Goal: Communication & Community: Ask a question

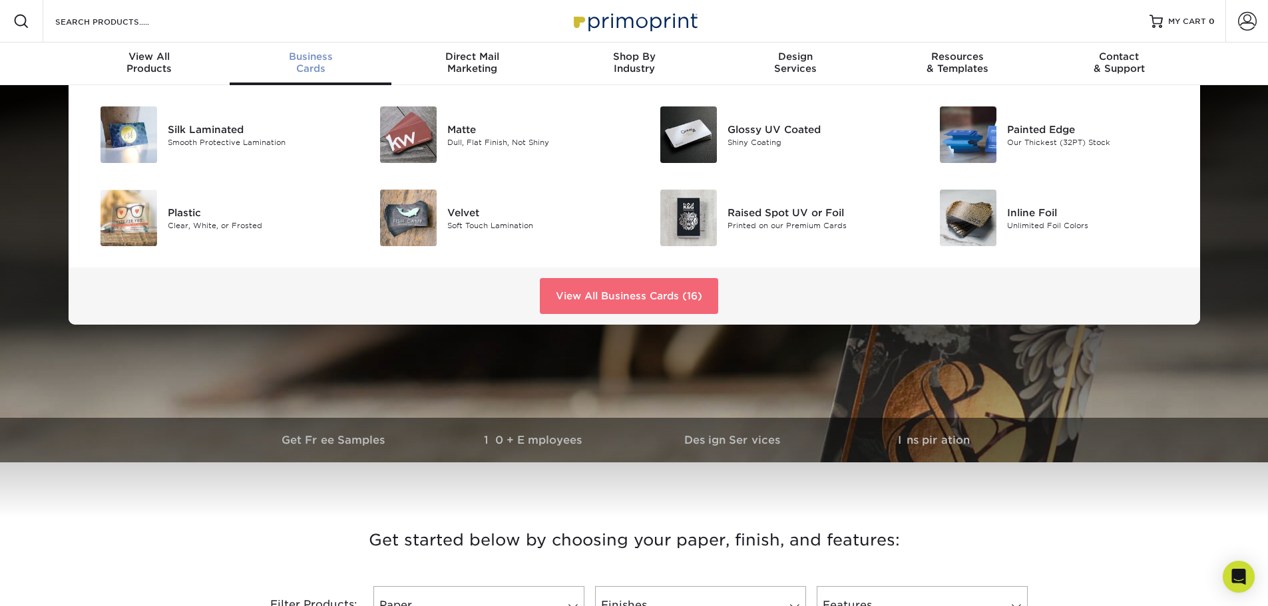
click at [578, 294] on link "View All Business Cards (16)" at bounding box center [629, 296] width 178 height 36
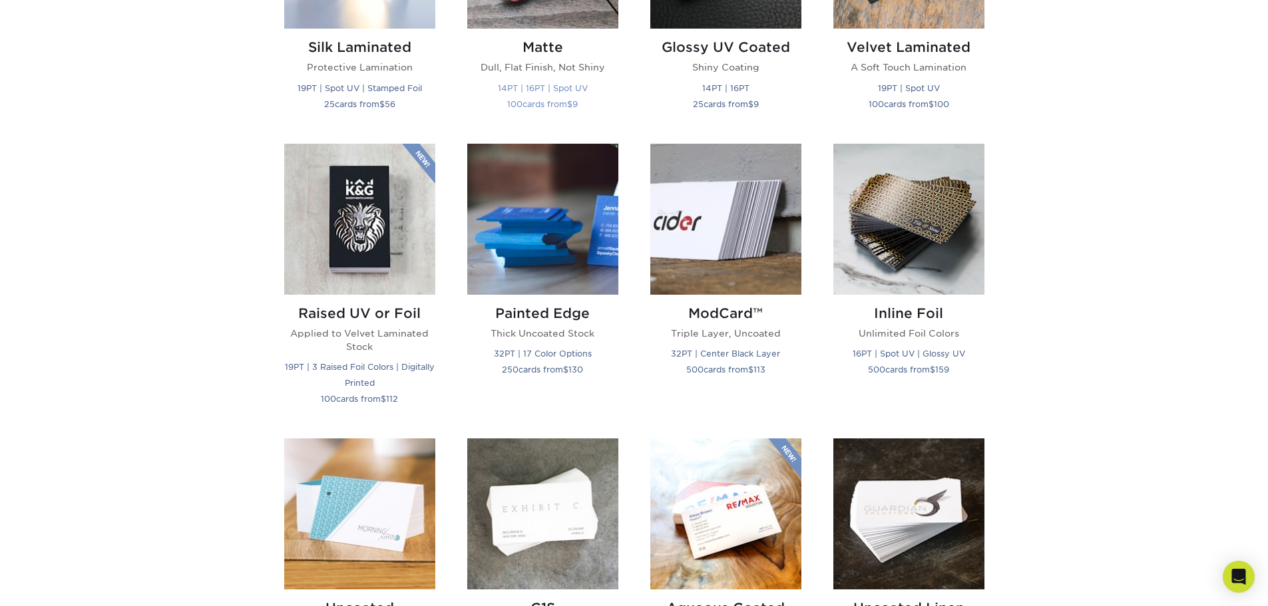
scroll to position [799, 0]
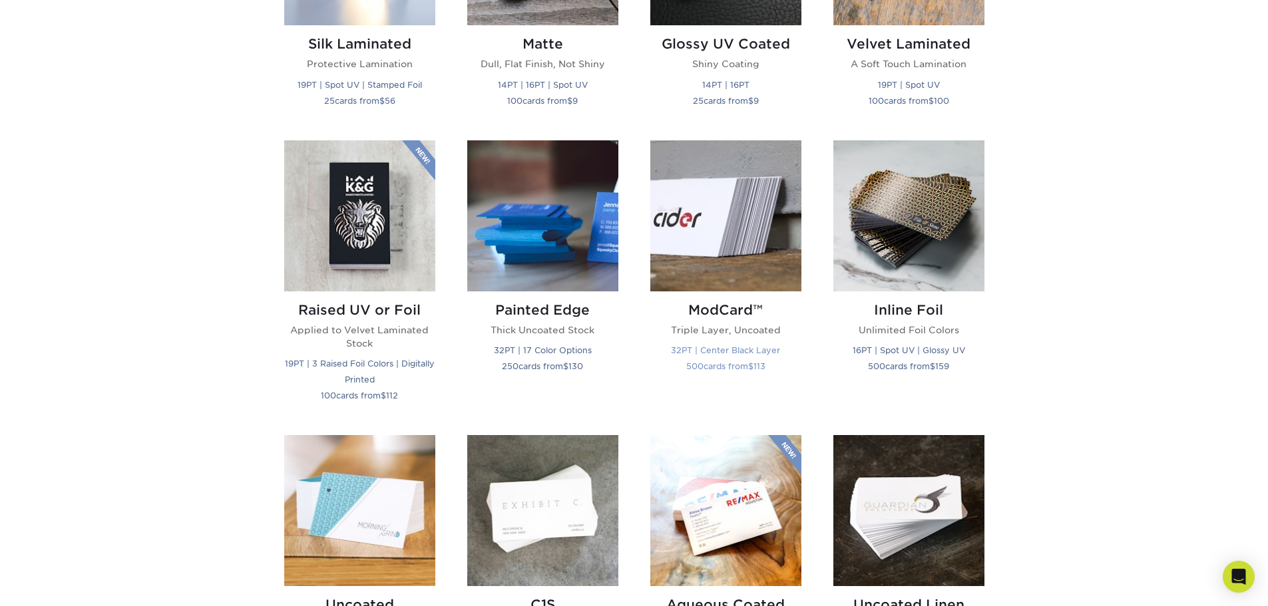
click at [703, 246] on img at bounding box center [725, 215] width 151 height 151
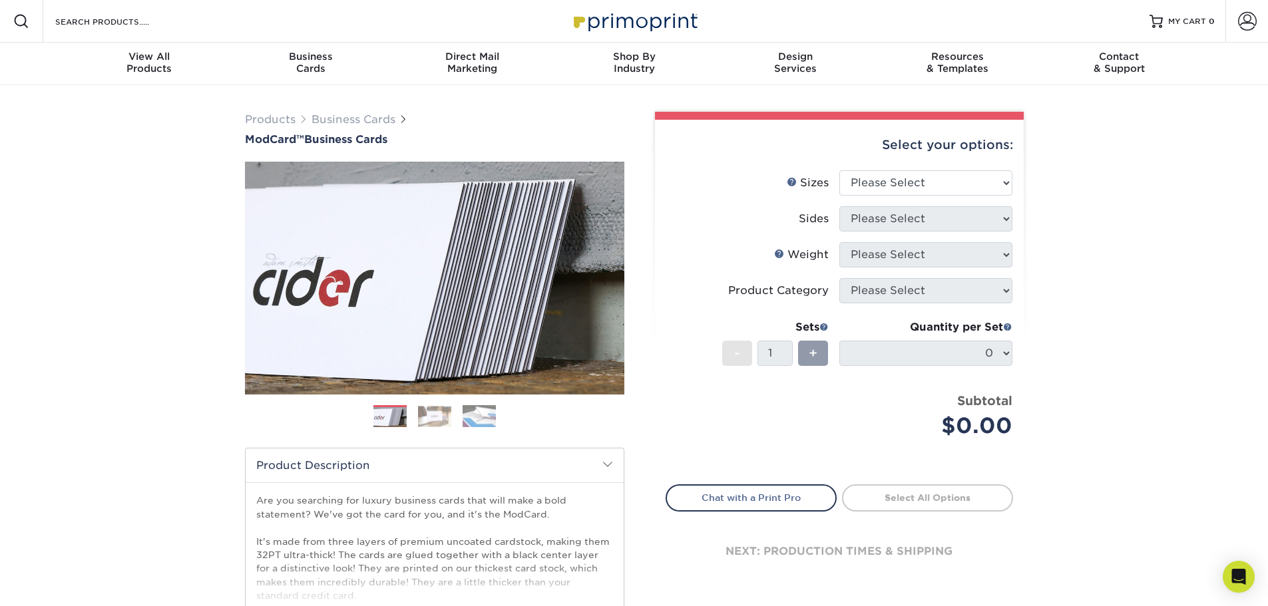
click at [431, 411] on img at bounding box center [434, 416] width 33 height 21
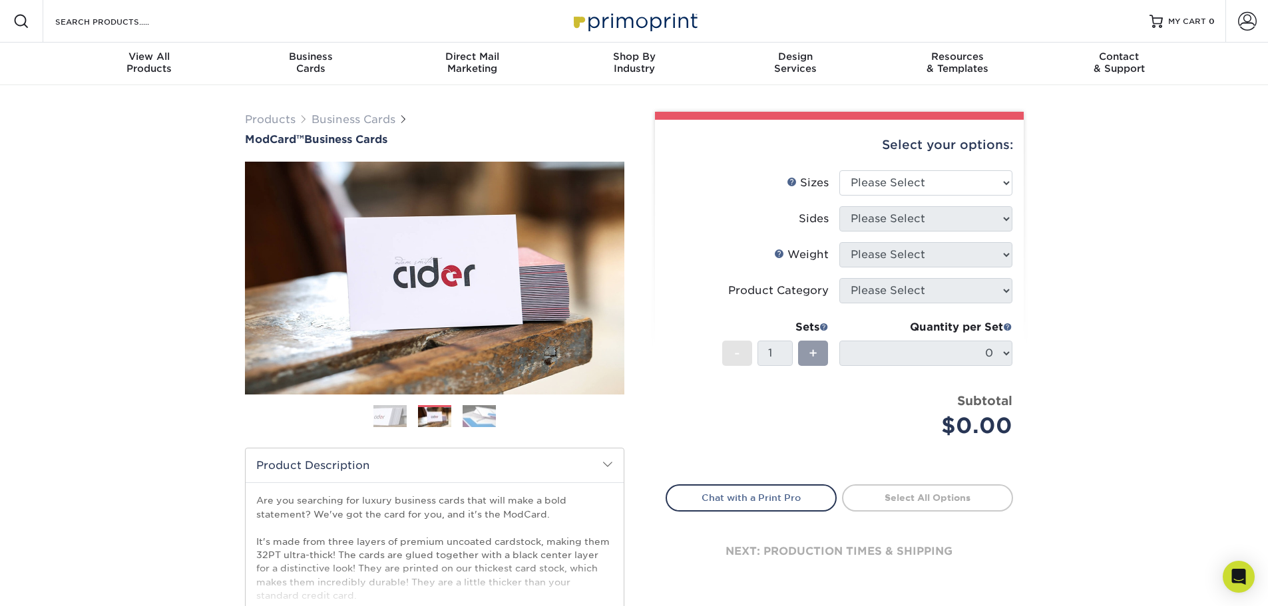
click at [476, 417] on img at bounding box center [478, 416] width 33 height 23
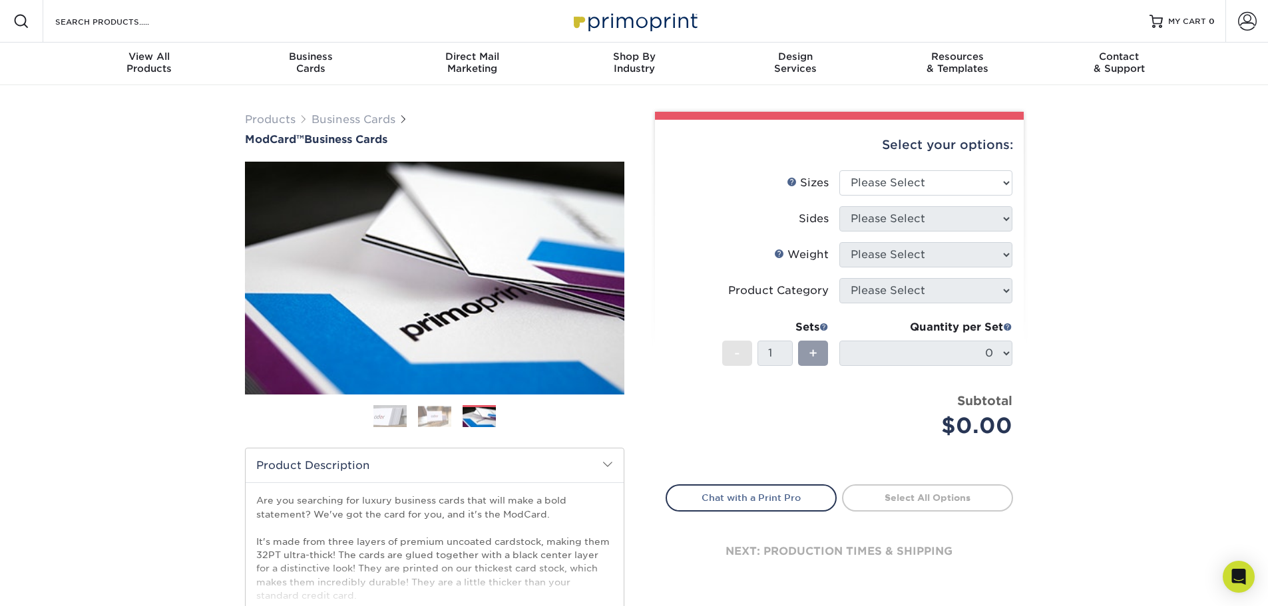
click at [445, 414] on img at bounding box center [434, 416] width 33 height 21
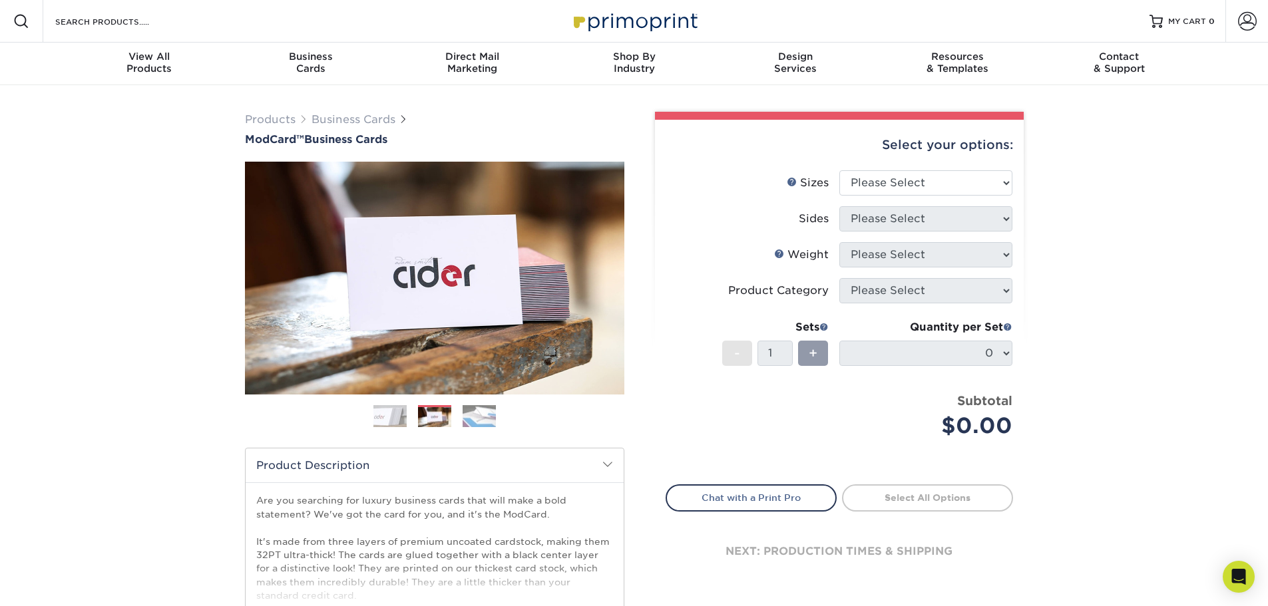
click at [385, 407] on img at bounding box center [389, 416] width 33 height 33
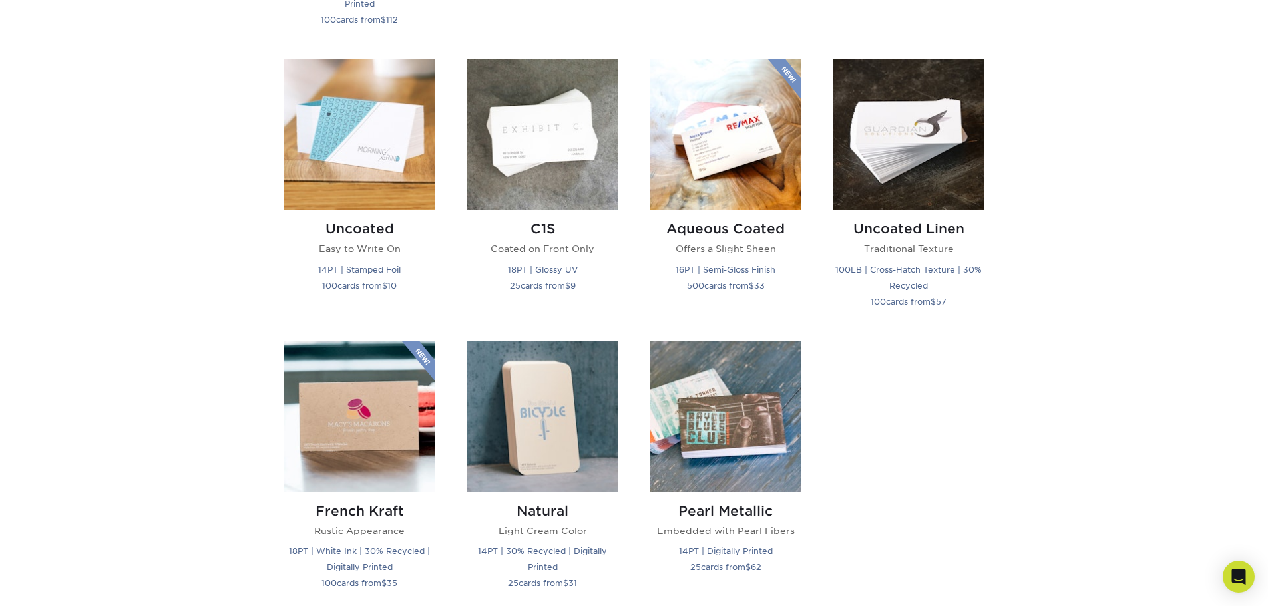
scroll to position [1198, 0]
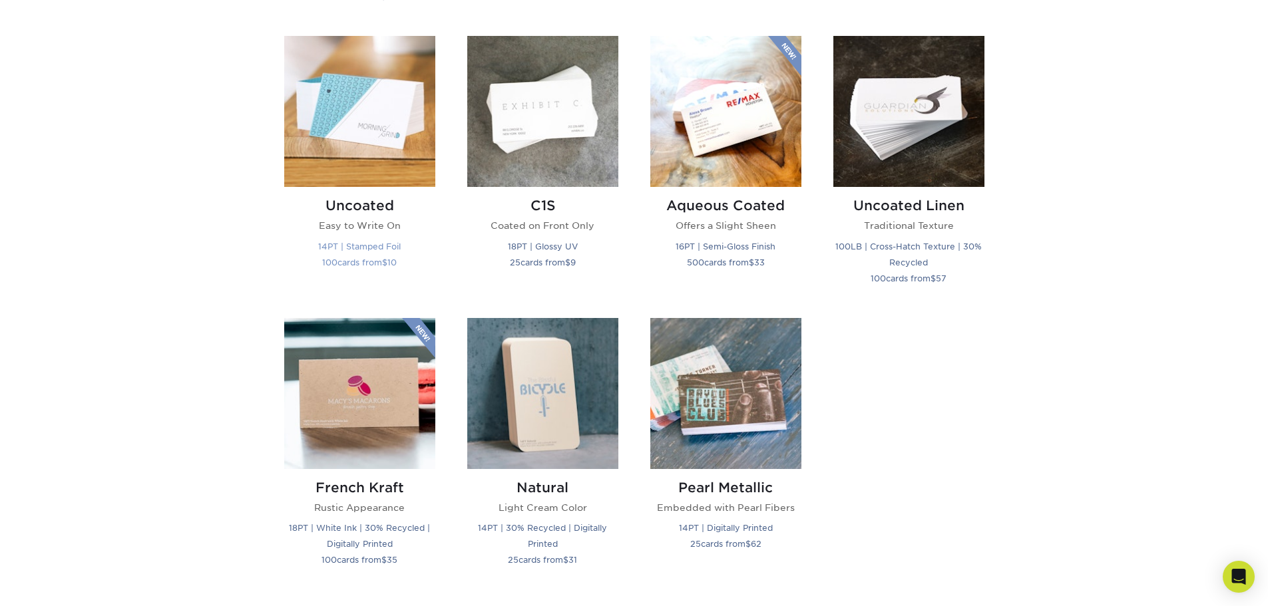
click at [363, 215] on div "Uncoated Easy to Write On 14PT | Stamped Foil 100 cards from $ 10" at bounding box center [359, 236] width 151 height 98
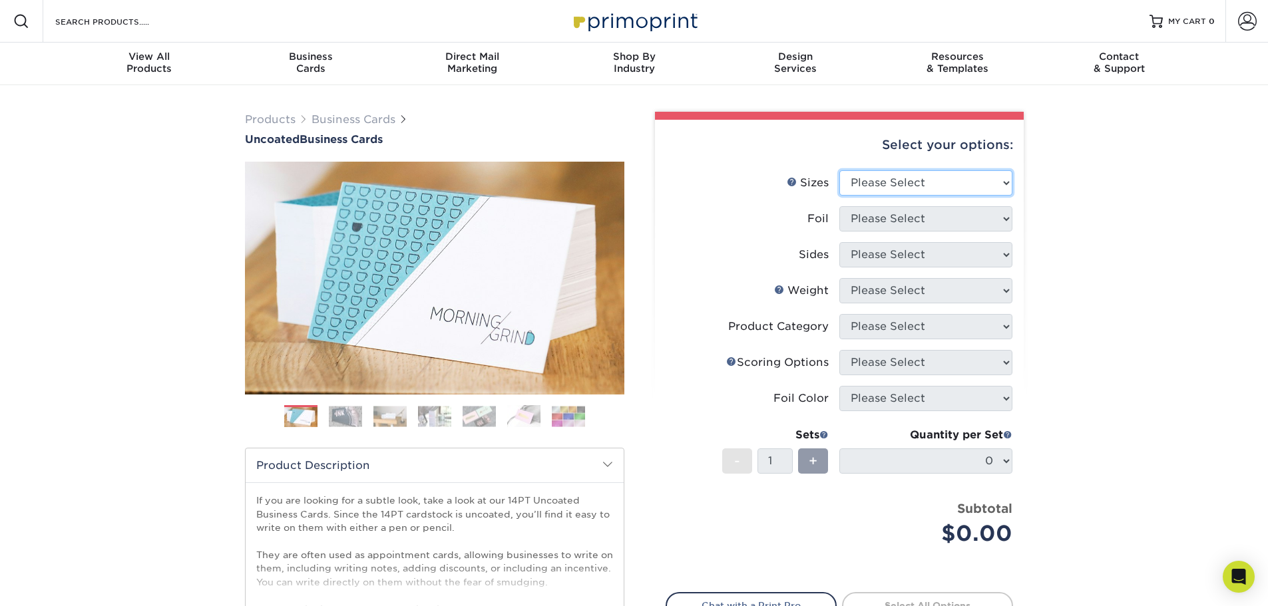
click at [877, 182] on select "Please Select 1.5" x 3.5" - Mini 1.75" x 3.5" - Mini 2" x 3.5" - Standard 2" x …" at bounding box center [925, 182] width 173 height 25
select select "2.00x3.50"
click at [839, 170] on select "Please Select 1.5" x 3.5" - Mini 1.75" x 3.5" - Mini 2" x 3.5" - Standard 2" x …" at bounding box center [925, 182] width 173 height 25
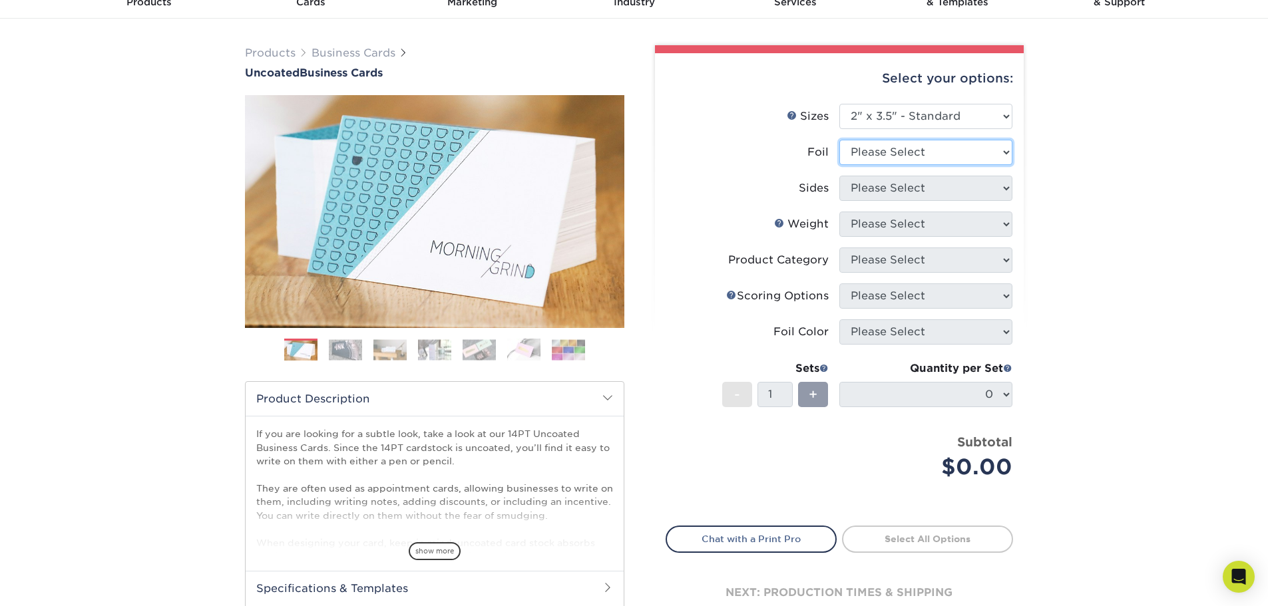
click at [875, 160] on select "Please Select Yes No" at bounding box center [925, 152] width 173 height 25
select select "0"
click at [839, 140] on select "Please Select Yes No" at bounding box center [925, 152] width 173 height 25
click at [840, 195] on select "Please Select Print Both Sides Print Front Only" at bounding box center [925, 188] width 173 height 25
select select "13abbda7-1d64-4f25-8bb2-c179b224825d"
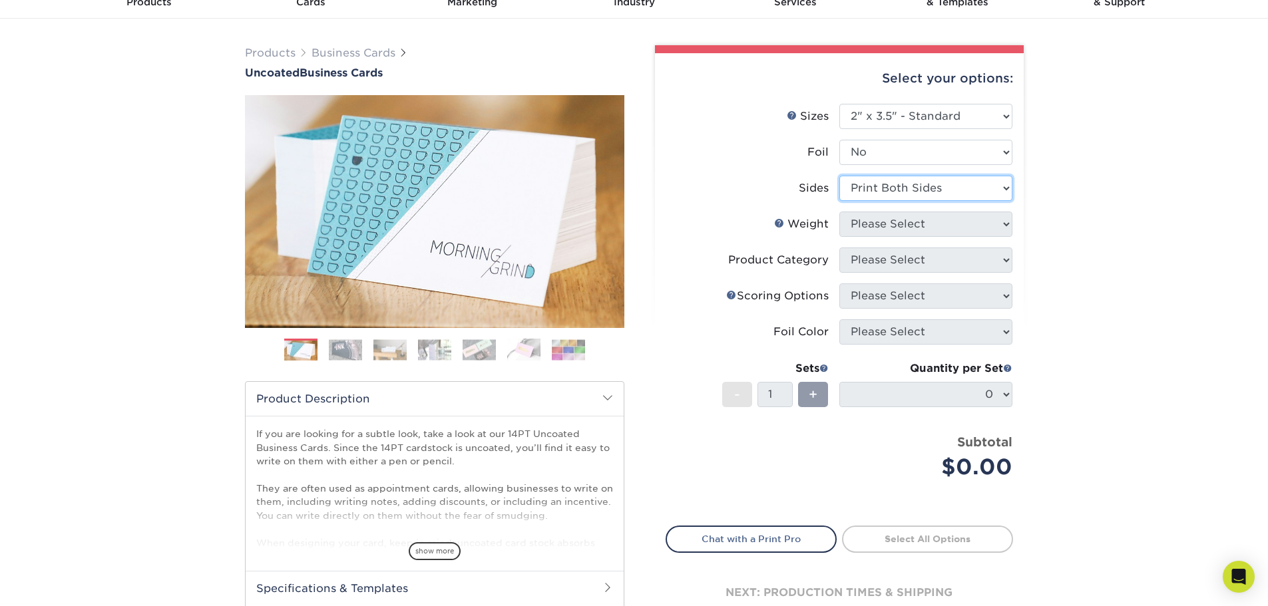
click at [839, 176] on select "Please Select Print Both Sides Print Front Only" at bounding box center [925, 188] width 173 height 25
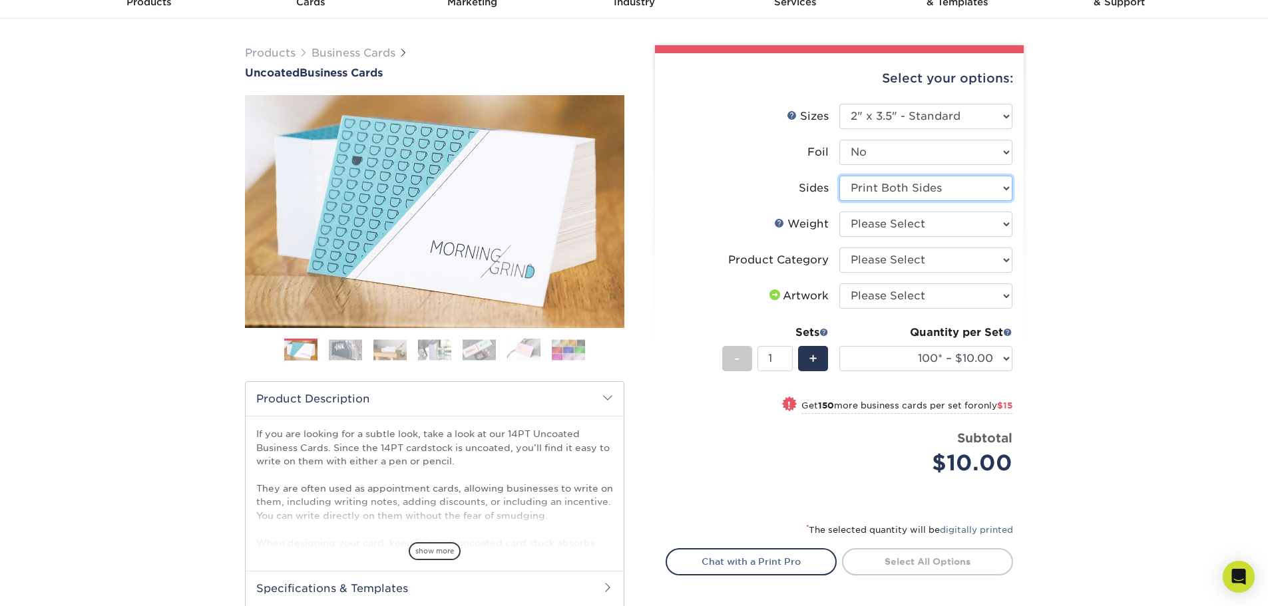
scroll to position [133, 0]
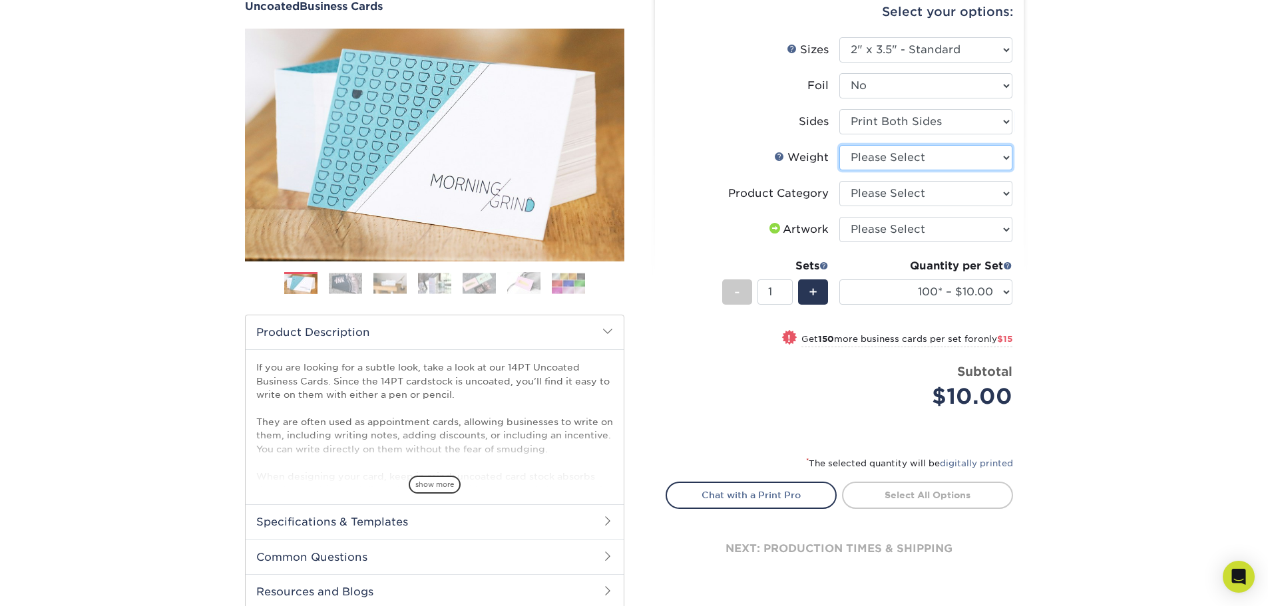
click at [898, 159] on select "Please Select 14PT Uncoated" at bounding box center [925, 157] width 173 height 25
select select "14PT Uncoated"
click at [839, 145] on select "Please Select 14PT Uncoated" at bounding box center [925, 157] width 173 height 25
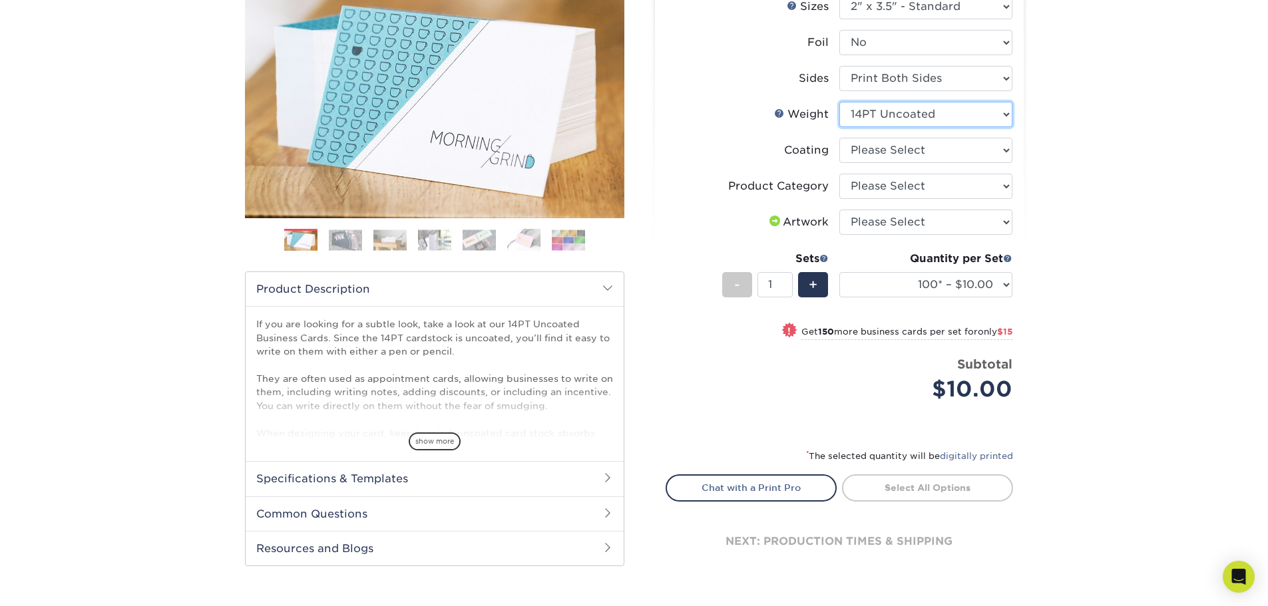
scroll to position [200, 0]
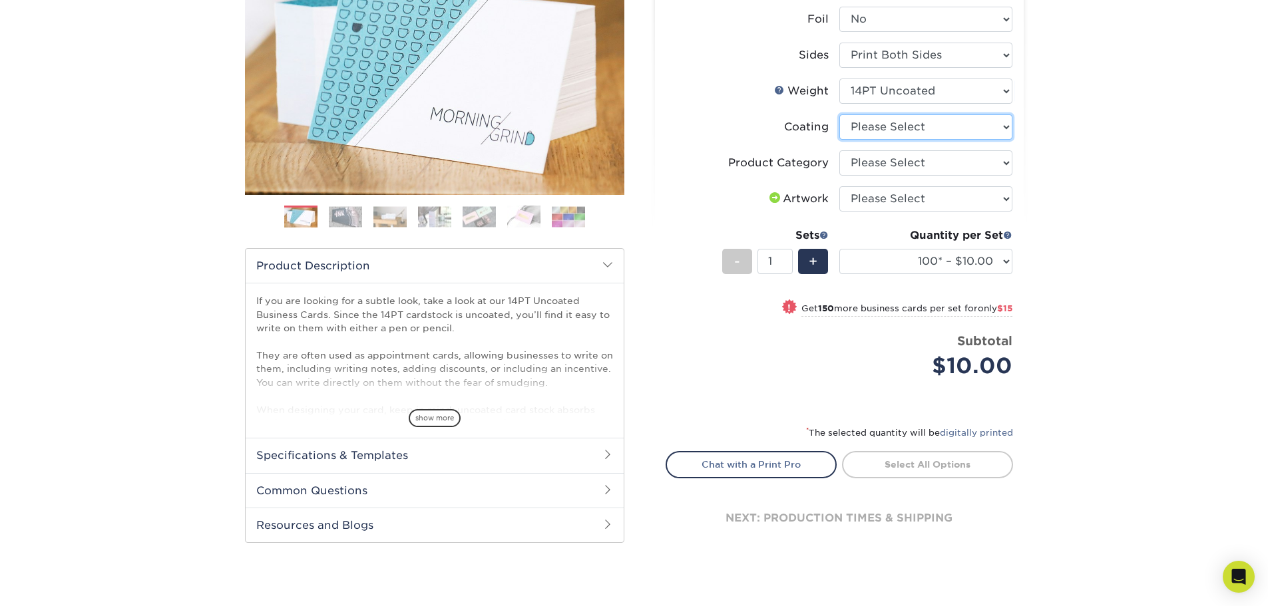
click at [888, 124] on select at bounding box center [925, 126] width 173 height 25
select select "3e7618de-abca-4bda-9f97-8b9129e913d8"
click at [839, 114] on select at bounding box center [925, 126] width 173 height 25
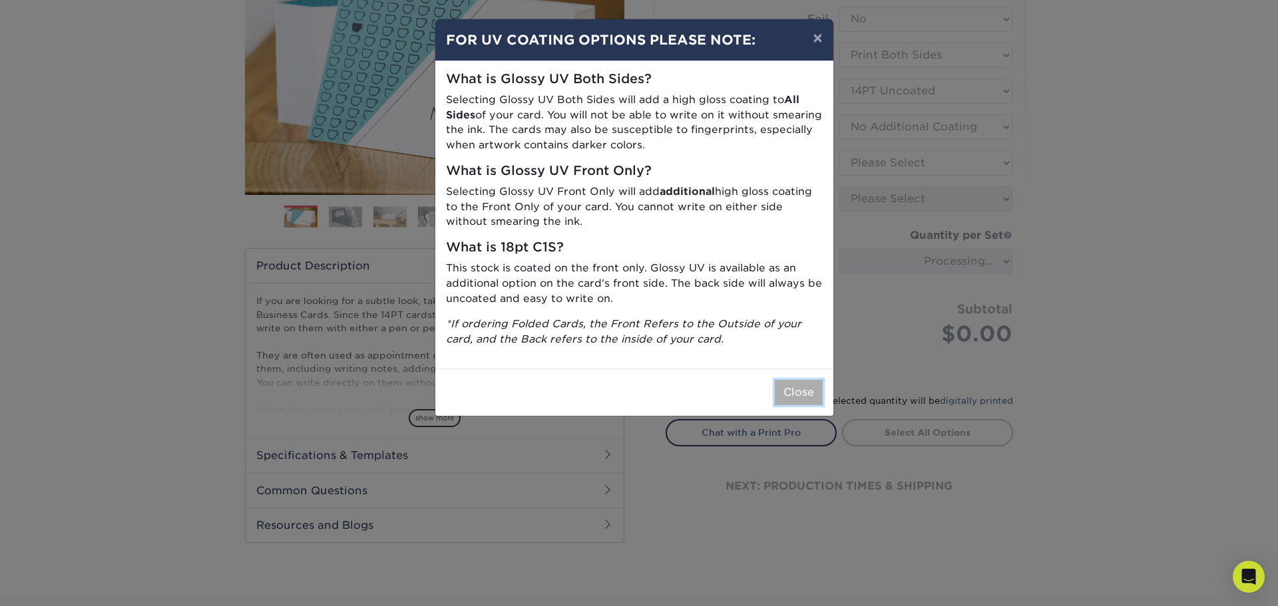
click at [810, 391] on button "Close" at bounding box center [799, 392] width 48 height 25
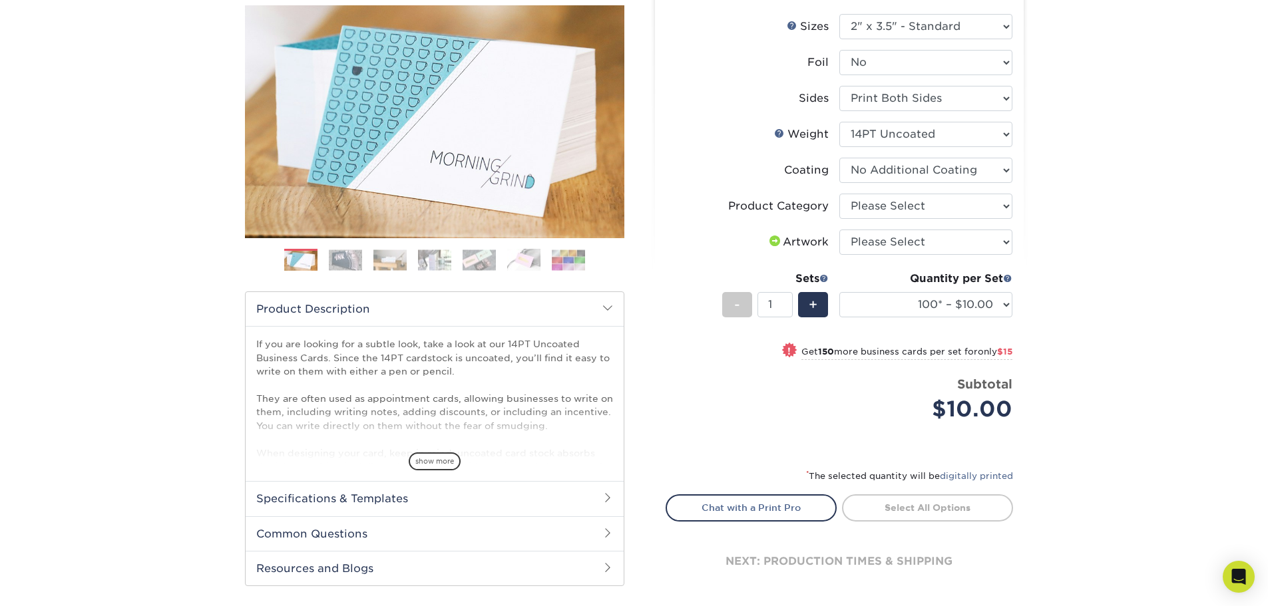
scroll to position [133, 0]
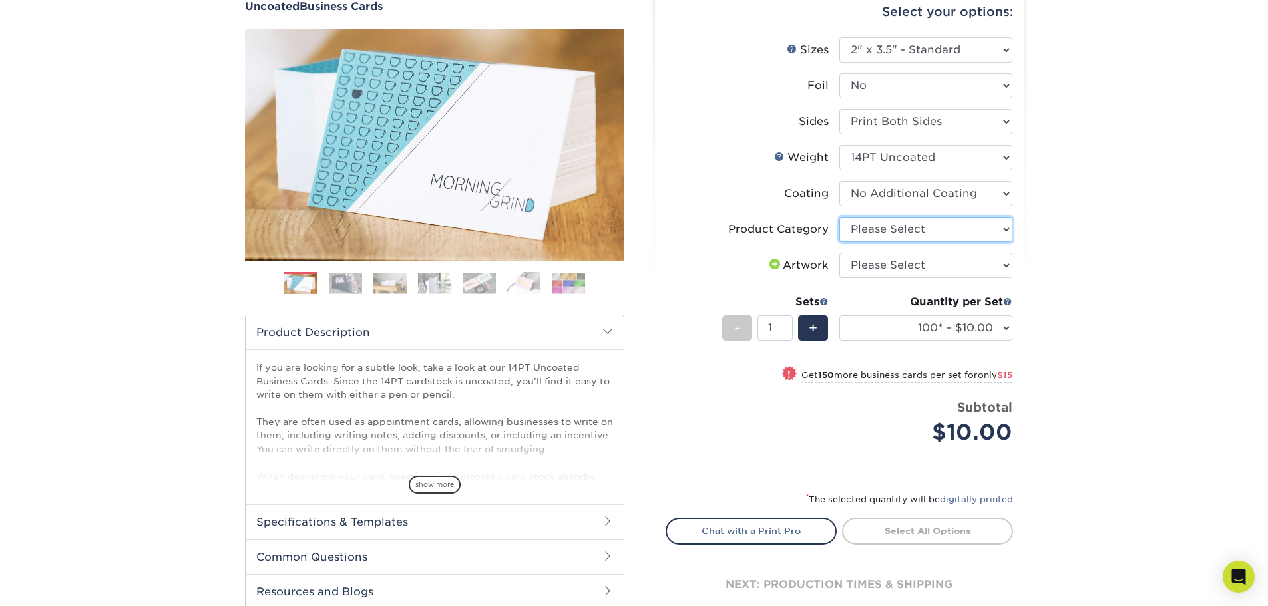
click at [906, 235] on select "Please Select Business Cards" at bounding box center [925, 229] width 173 height 25
select select "3b5148f1-0588-4f88-a218-97bcfdce65c1"
click at [839, 217] on select "Please Select Business Cards" at bounding box center [925, 229] width 173 height 25
click at [907, 266] on select "Please Select I will upload files I need a design - $100" at bounding box center [925, 265] width 173 height 25
select select "upload"
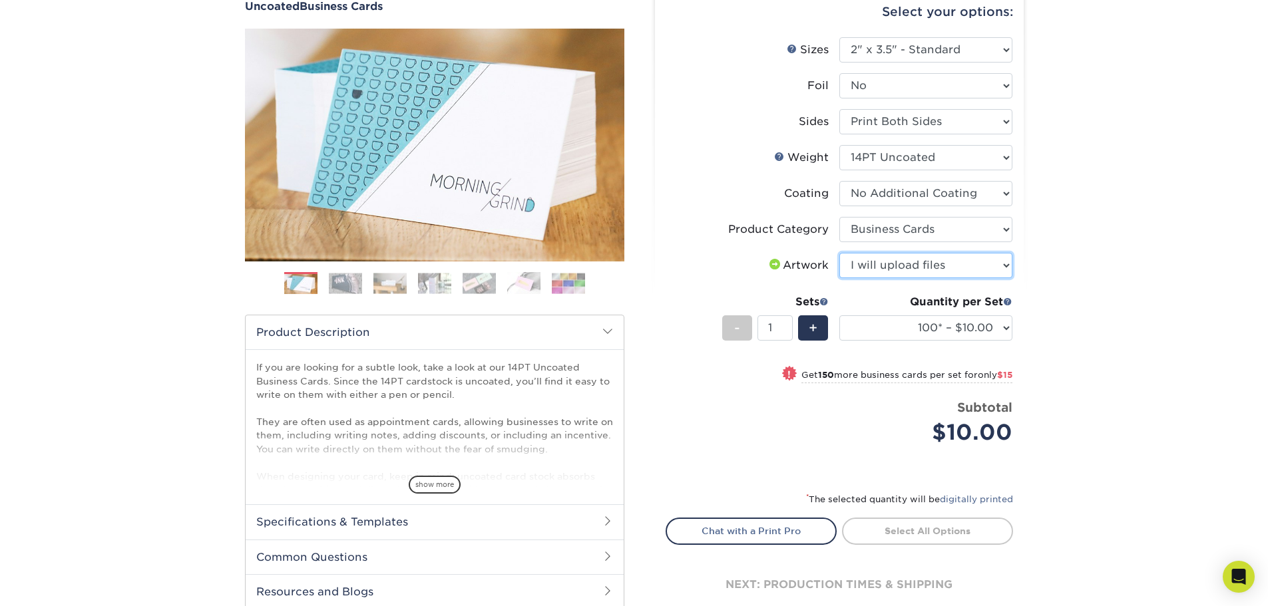
click at [839, 253] on select "Please Select I will upload files I need a design - $100" at bounding box center [925, 265] width 173 height 25
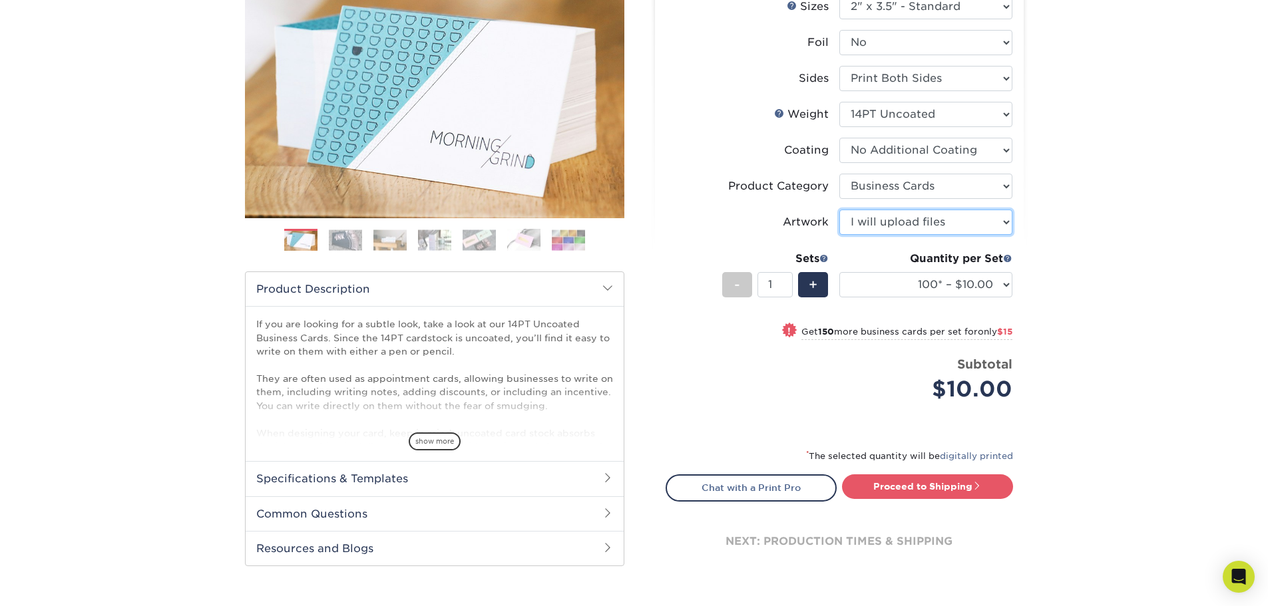
scroll to position [200, 0]
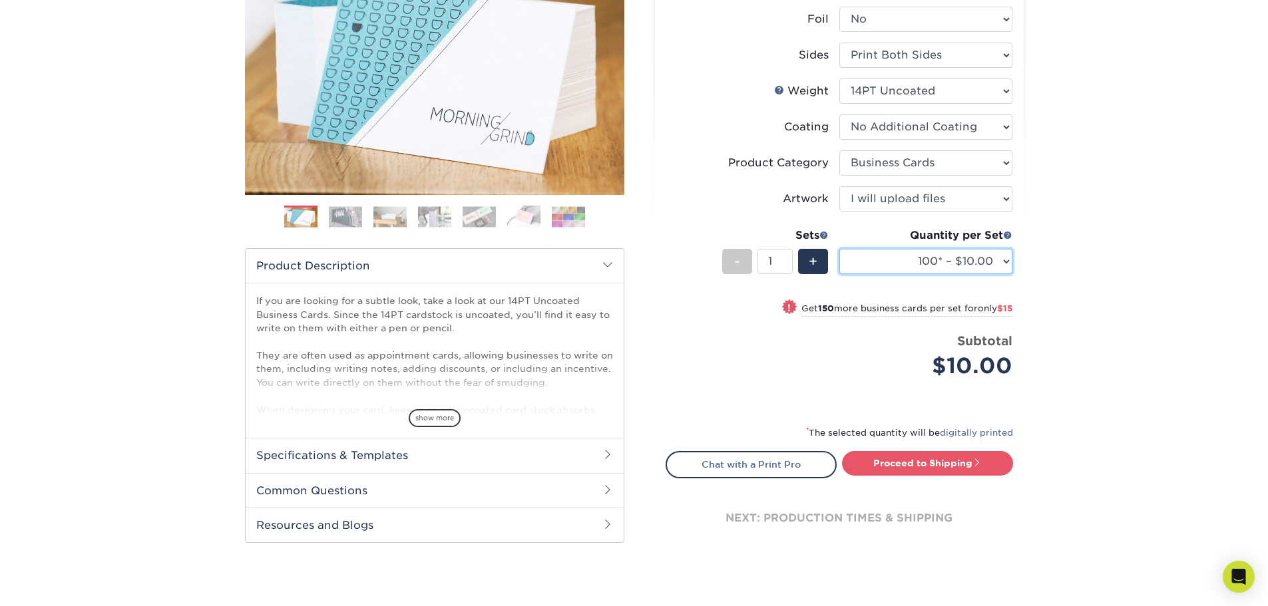
click at [977, 266] on select "100* – $10.00 250* – $25.00 500 – $50.00 1000 – $72.00 2500 – $125.00 5000 – $1…" at bounding box center [925, 261] width 173 height 25
click at [743, 346] on div "Price per set $10.00" at bounding box center [752, 357] width 173 height 51
click at [751, 467] on link "Chat with a Print Pro" at bounding box center [750, 464] width 171 height 27
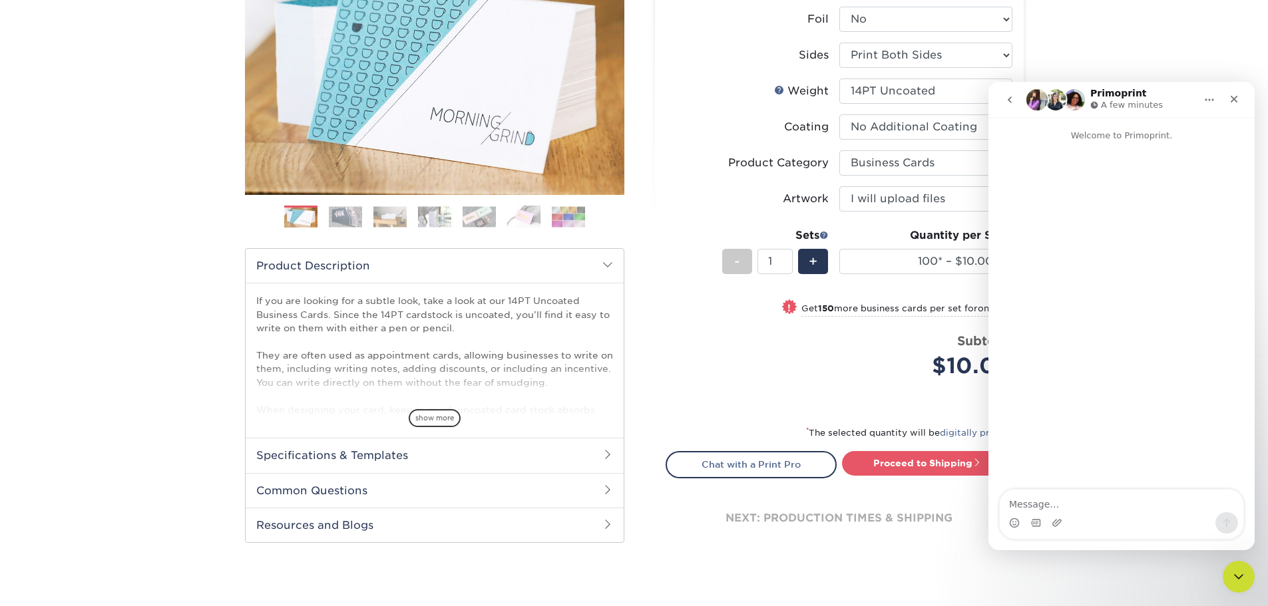
scroll to position [0, 0]
click at [1071, 505] on textarea "Message…" at bounding box center [1121, 501] width 244 height 23
click at [950, 253] on select "100* – $10.00 250* – $25.00 500 – $50.00 1000 – $72.00 2500 – $125.00 5000 – $1…" at bounding box center [925, 261] width 173 height 25
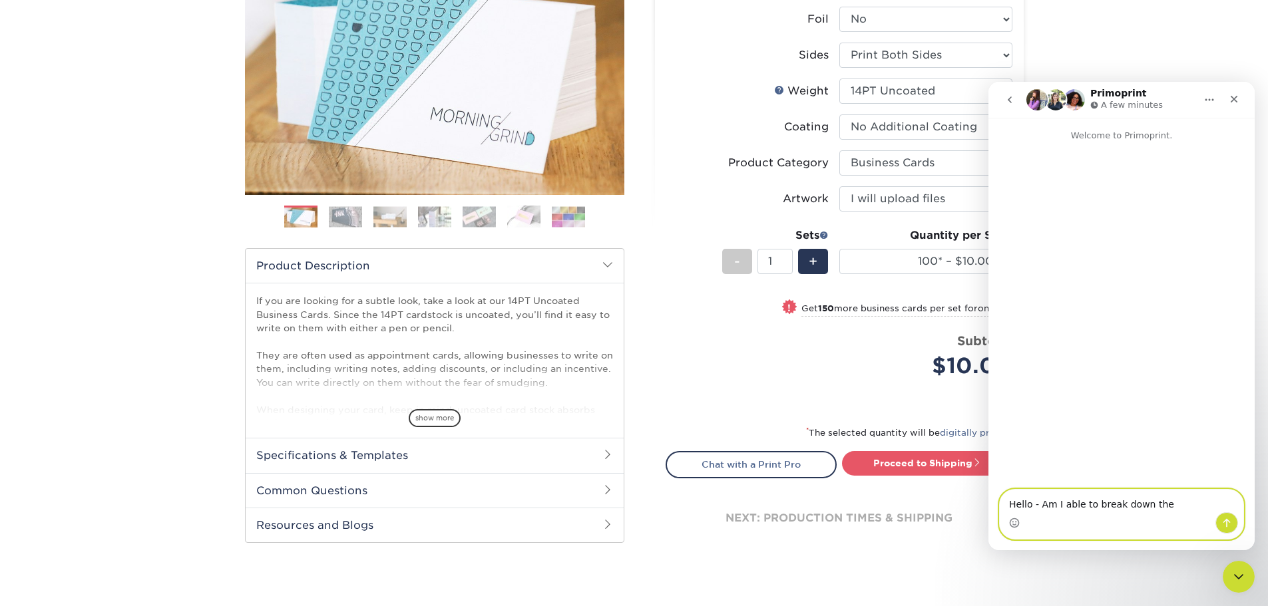
click at [1103, 496] on textarea "Hello - Am I able to break down the" at bounding box center [1121, 501] width 244 height 23
drag, startPoint x: 1161, startPoint y: 502, endPoint x: 1041, endPoint y: 496, distance: 120.0
click at [1041, 496] on textarea "Hello - Am I able to break down the" at bounding box center [1121, 501] width 244 height 23
click at [1073, 504] on textarea "Hello - What's the best way to order if I want the same design shipped to 4 dif…" at bounding box center [1121, 494] width 244 height 36
click at [1049, 504] on textarea "Hello - What's the best way to order if I want the same design shipped to 4 dif…" at bounding box center [1121, 494] width 244 height 36
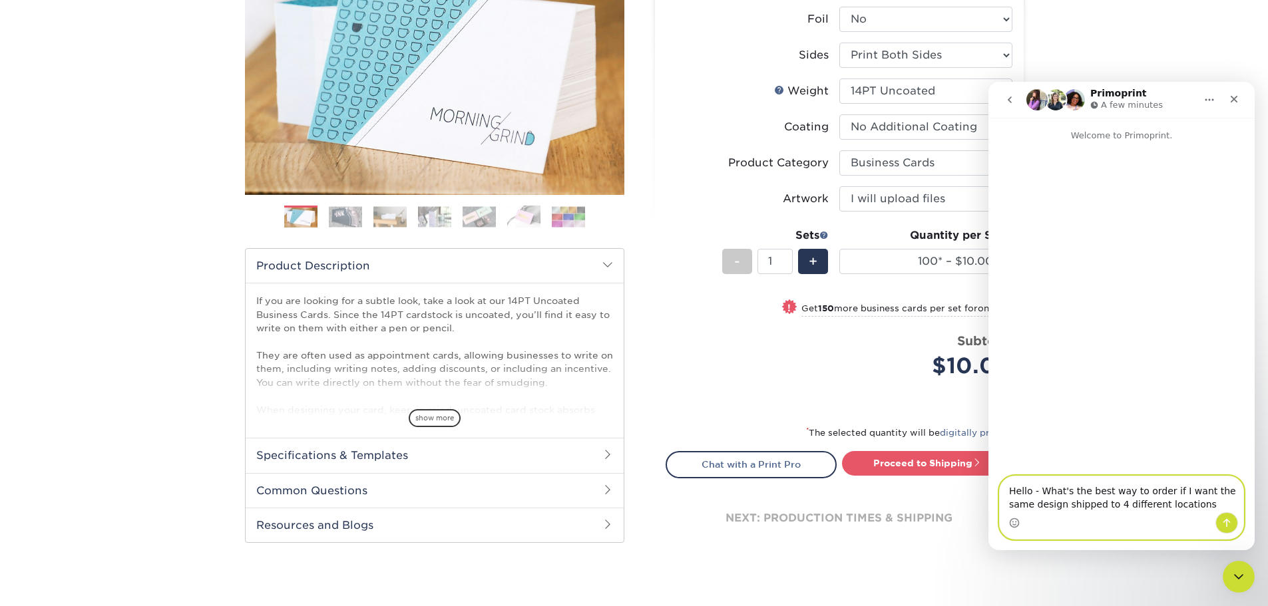
click at [1087, 503] on textarea "Hello - What's the best way to order if I want the same design shipped to 4 dif…" at bounding box center [1121, 494] width 244 height 36
click at [1191, 499] on textarea "Hello - What's the best way to order if I want the same design shipped to 5 dif…" at bounding box center [1121, 494] width 244 height 36
type textarea "Hello - What's the best way to order if I want the same design shipped to 5 dif…"
click at [1217, 526] on button "Send a message…" at bounding box center [1226, 522] width 23 height 21
